Goal: Task Accomplishment & Management: Use online tool/utility

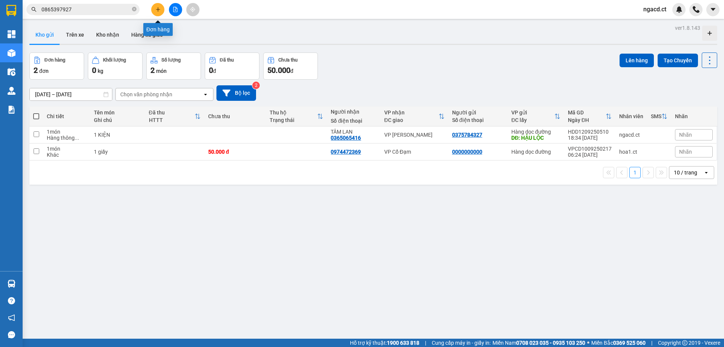
click at [155, 11] on button at bounding box center [157, 9] width 13 height 13
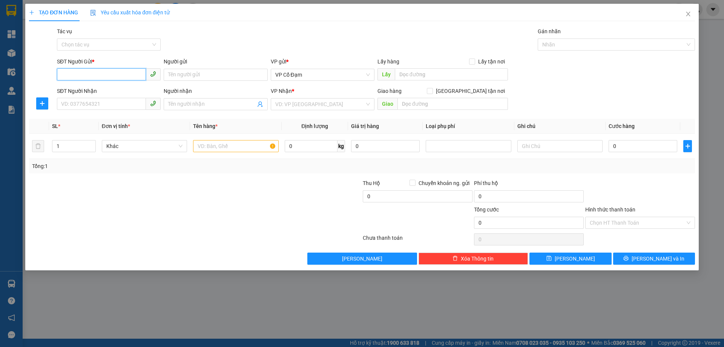
click at [117, 72] on input "SĐT Người Gửi *" at bounding box center [101, 74] width 89 height 12
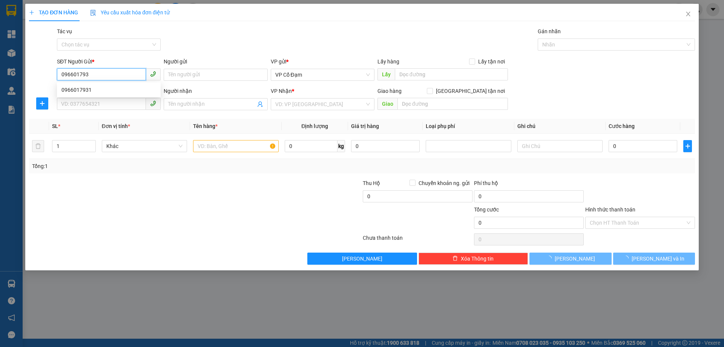
type input "0966017931"
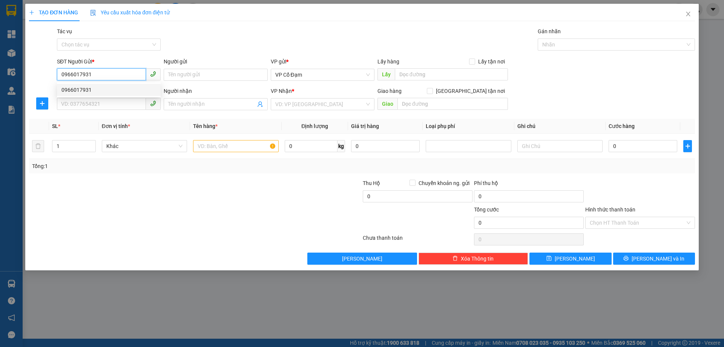
click at [109, 91] on div "0966017931" at bounding box center [108, 90] width 95 height 8
type input "0835127863"
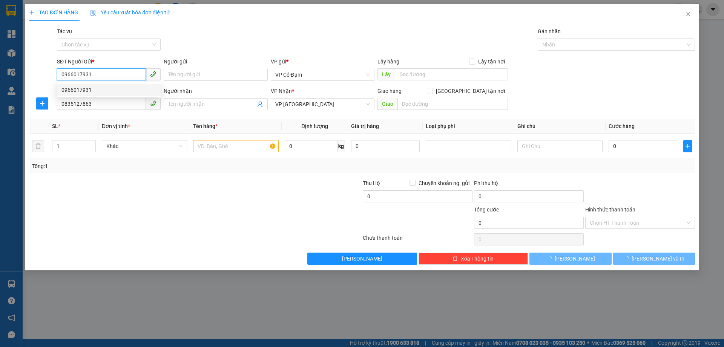
type input "240.000"
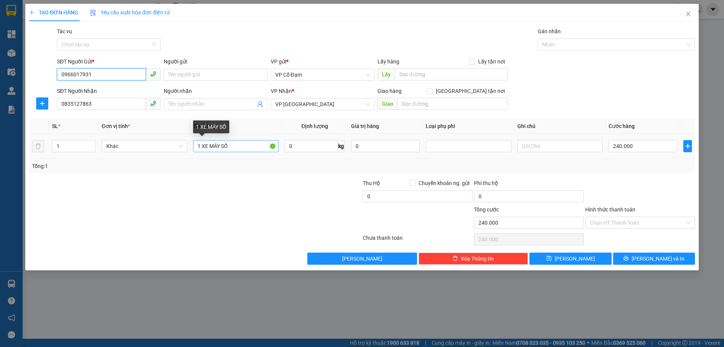
type input "0966017931"
drag, startPoint x: 239, startPoint y: 149, endPoint x: 99, endPoint y: 149, distance: 139.9
click at [99, 149] on tr "1 Khác 1 XE MÁY SỐ 0 kg 0 240.000" at bounding box center [362, 145] width 666 height 25
click at [227, 143] on input "text" at bounding box center [235, 146] width 85 height 12
type input "1 XỐP"
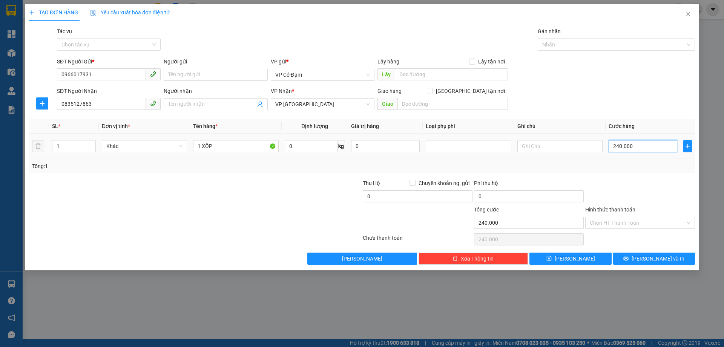
click at [640, 149] on input "240.000" at bounding box center [643, 146] width 69 height 12
type input "0"
type input "05"
type input "5"
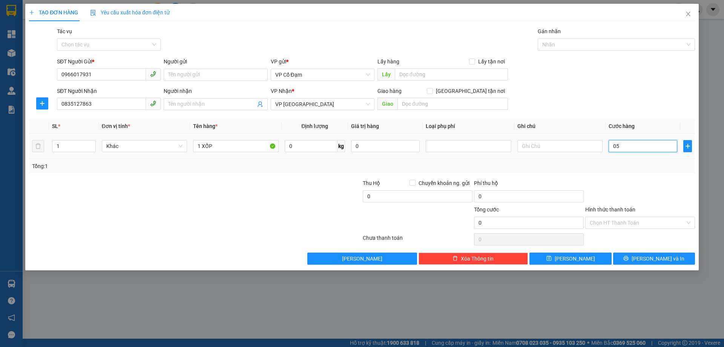
type input "5"
type input "050"
type input "50"
type input "050"
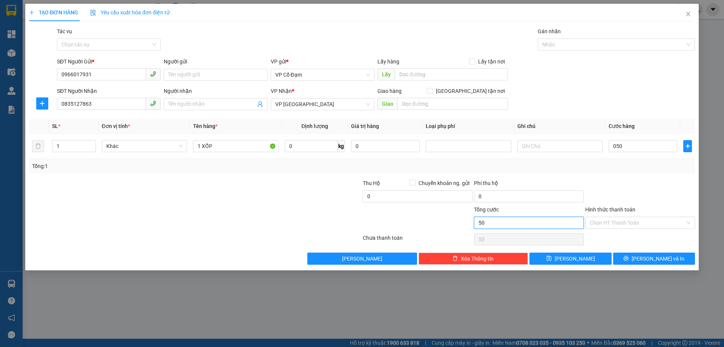
type input "50.000"
click at [540, 227] on input "50.000" at bounding box center [529, 222] width 110 height 12
drag, startPoint x: 581, startPoint y: 220, endPoint x: 604, endPoint y: 218, distance: 22.8
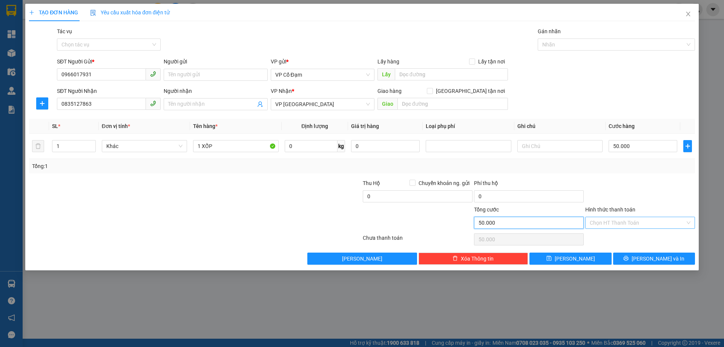
click at [582, 220] on input "50.000" at bounding box center [529, 222] width 110 height 12
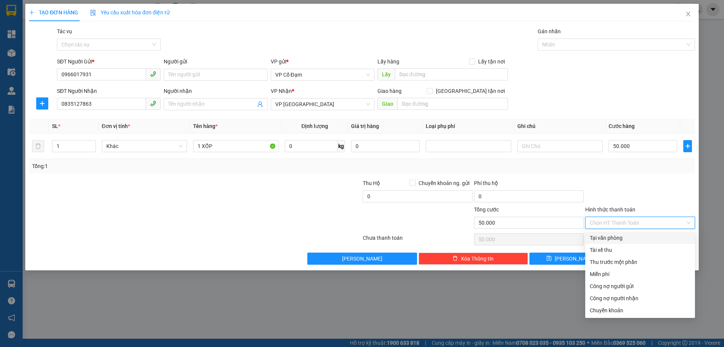
click at [604, 218] on input "Hình thức thanh toán" at bounding box center [637, 222] width 95 height 11
click at [605, 234] on div "Tại văn phòng" at bounding box center [640, 237] width 101 height 8
type input "0"
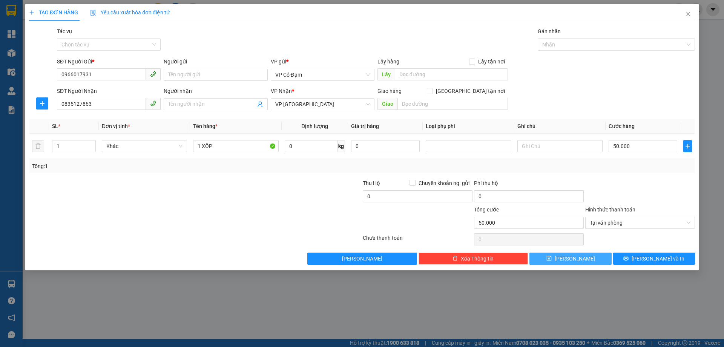
click at [584, 258] on button "[PERSON_NAME]" at bounding box center [570, 258] width 82 height 12
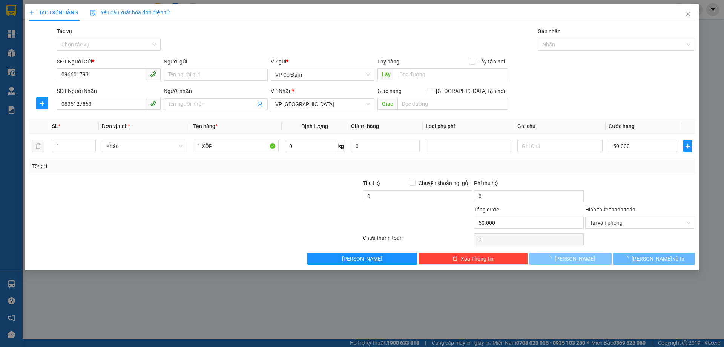
type input "0"
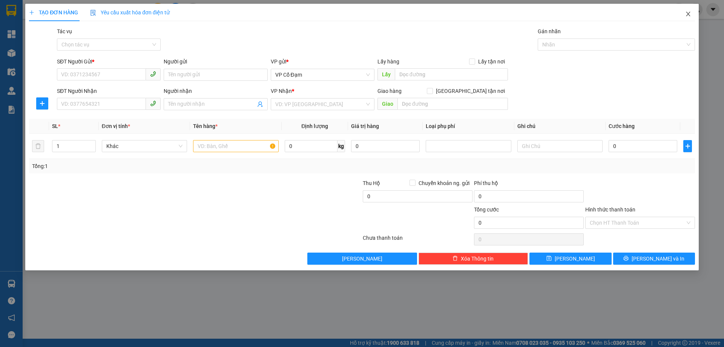
click at [689, 11] on icon "close" at bounding box center [688, 14] width 6 height 6
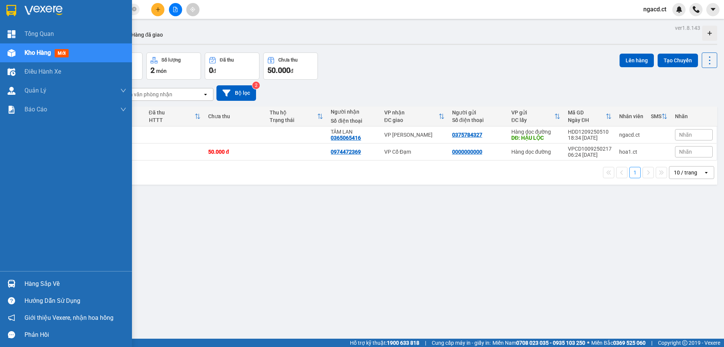
click at [28, 53] on span "Kho hàng" at bounding box center [38, 52] width 26 height 7
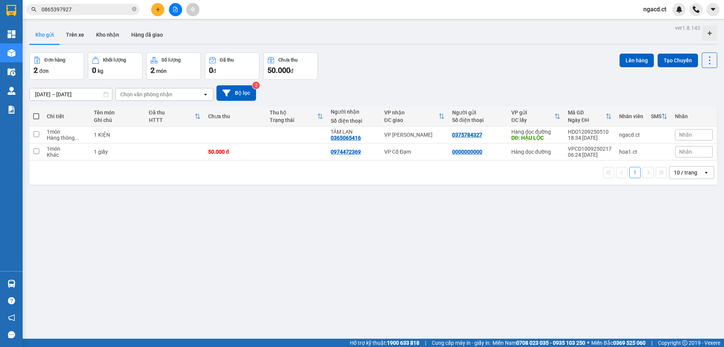
click at [46, 33] on button "Kho gửi" at bounding box center [44, 35] width 31 height 18
click at [74, 36] on button "Trên xe" at bounding box center [75, 35] width 30 height 18
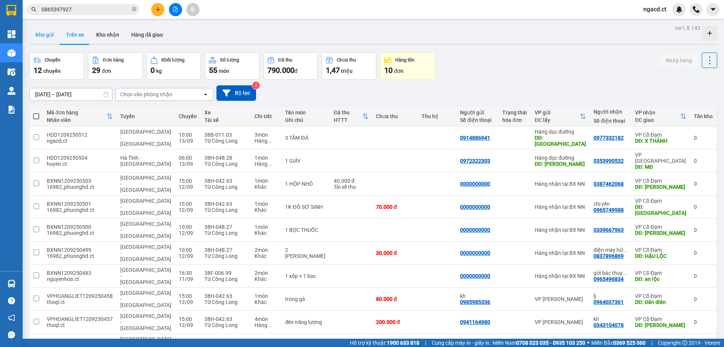
click at [40, 34] on button "Kho gửi" at bounding box center [44, 35] width 31 height 18
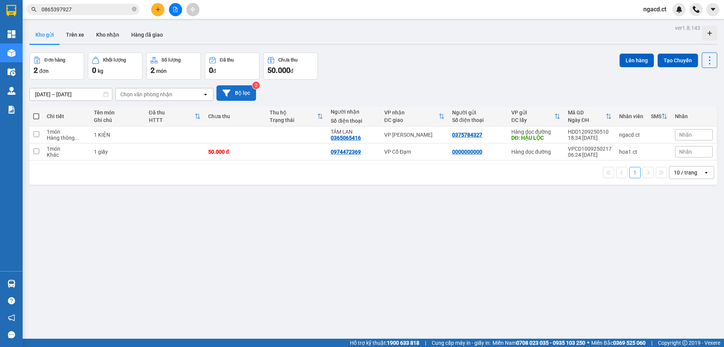
click at [241, 97] on button "Bộ lọc" at bounding box center [236, 92] width 40 height 15
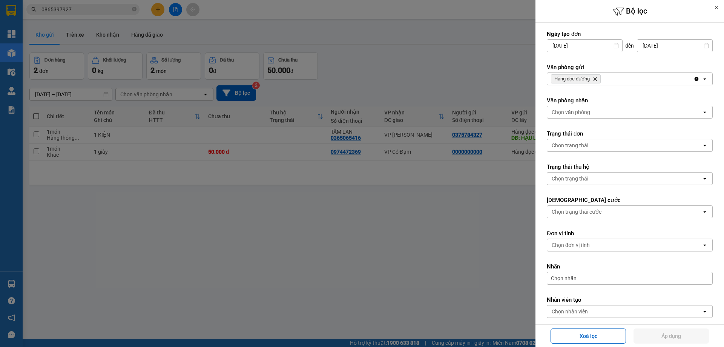
click at [599, 79] on span "Hàng dọc đường Delete" at bounding box center [576, 78] width 50 height 9
click at [592, 81] on span "Hàng dọc đường Delete" at bounding box center [576, 78] width 50 height 9
click at [597, 78] on icon "Delete" at bounding box center [595, 79] width 5 height 5
click at [597, 80] on div "Chọn văn phòng" at bounding box center [624, 79] width 155 height 12
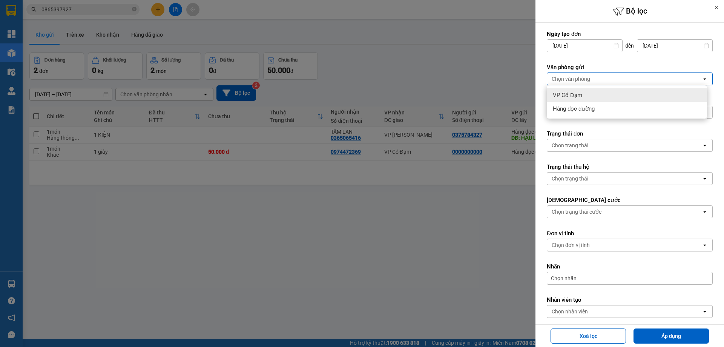
click at [592, 97] on div "VP Cổ Đạm" at bounding box center [627, 95] width 160 height 14
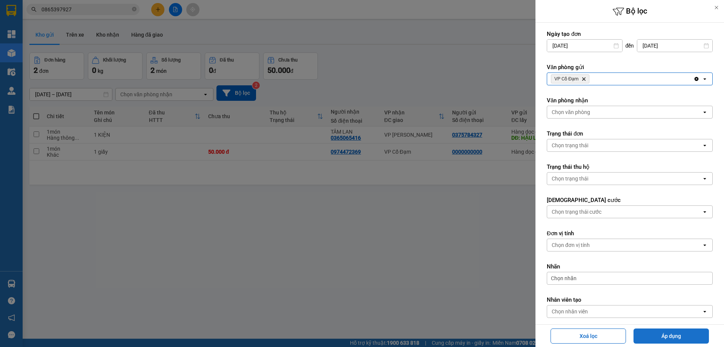
click at [662, 339] on button "Áp dụng" at bounding box center [671, 335] width 75 height 15
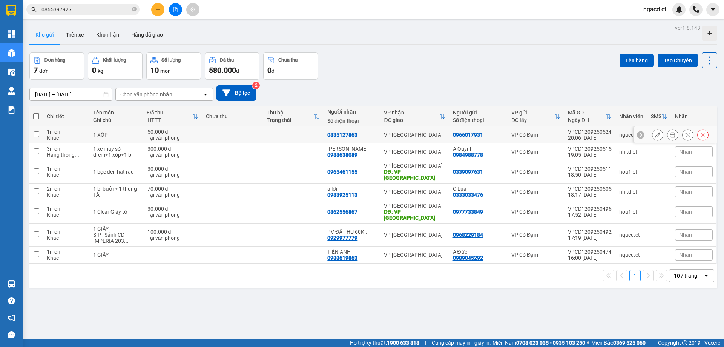
click at [557, 132] on td "VP Cổ Đạm" at bounding box center [536, 134] width 57 height 17
checkbox input "true"
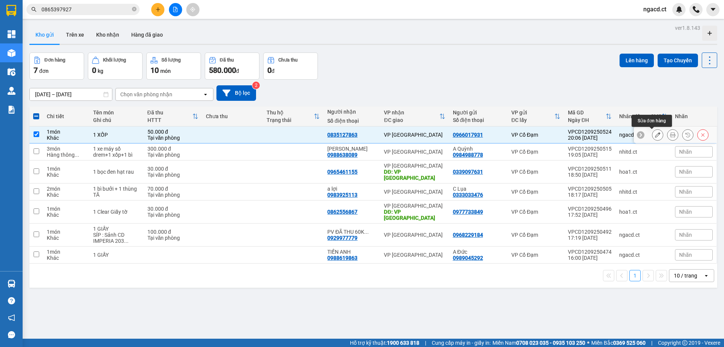
click at [655, 137] on icon at bounding box center [657, 134] width 5 height 5
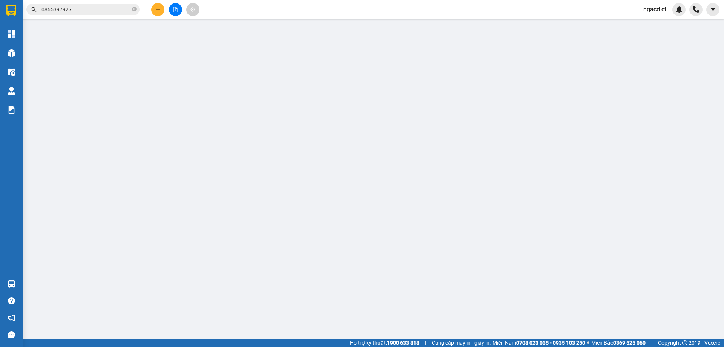
type input "0966017931"
type input "0835127863"
type input "50.000"
